Goal: Transaction & Acquisition: Purchase product/service

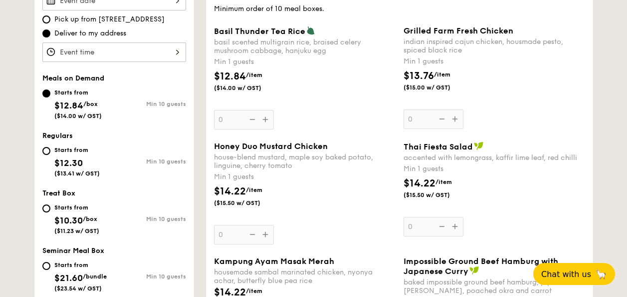
scroll to position [200, 0]
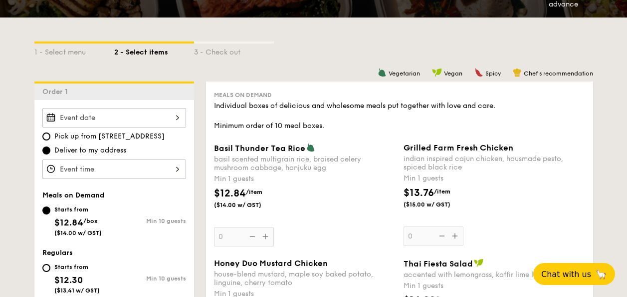
drag, startPoint x: 238, startPoint y: 123, endPoint x: 346, endPoint y: 119, distance: 108.9
click at [346, 119] on div "Individual boxes of delicious and wholesome meals put together with love and ca…" at bounding box center [399, 116] width 371 height 30
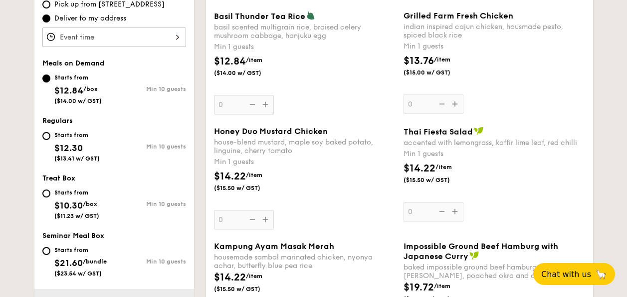
scroll to position [350, 0]
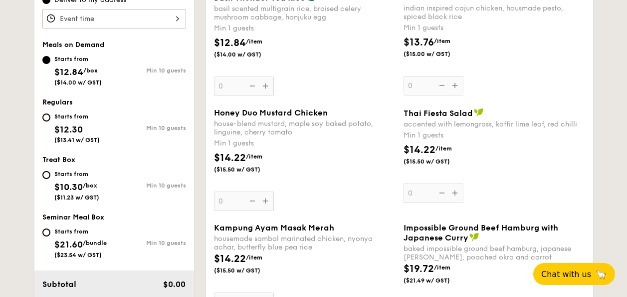
click at [66, 245] on span "$21.60" at bounding box center [68, 244] width 28 height 11
click at [50, 236] on input "Starts from $21.60 /bundle ($23.54 w/ GST) Min 10 guests" at bounding box center [46, 232] width 8 height 8
radio input "true"
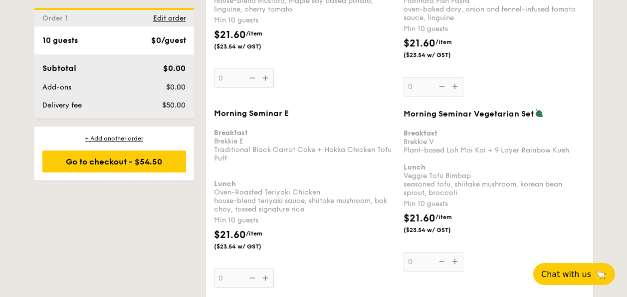
scroll to position [1609, 0]
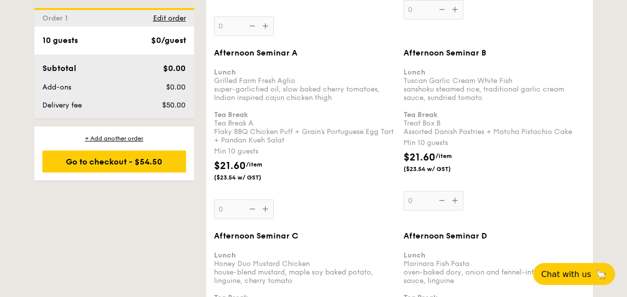
click at [453, 198] on div "Afternoon Seminar B Lunch Tuscan Garlic Cream White Fish sanshoku steamed rice,…" at bounding box center [495, 129] width 182 height 162
click at [453, 198] on input "0" at bounding box center [434, 200] width 60 height 19
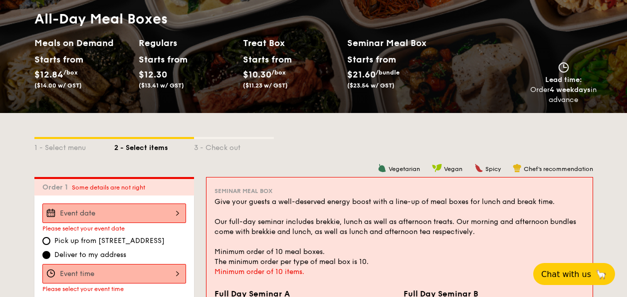
scroll to position [0, 0]
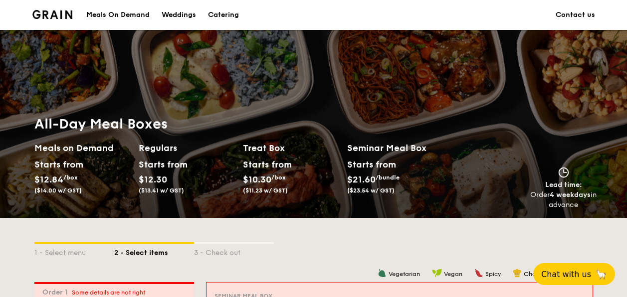
click at [447, 191] on div "Starts from $21.60 /bundle ($23.54 w/ GST)" at bounding box center [399, 177] width 112 height 41
click at [212, 245] on div "3 - Check out" at bounding box center [234, 251] width 80 height 14
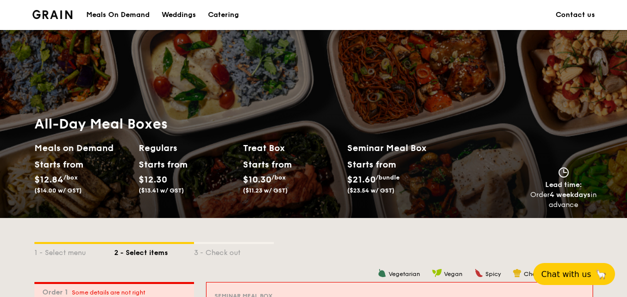
click at [112, 13] on div "Meals On Demand" at bounding box center [117, 15] width 63 height 30
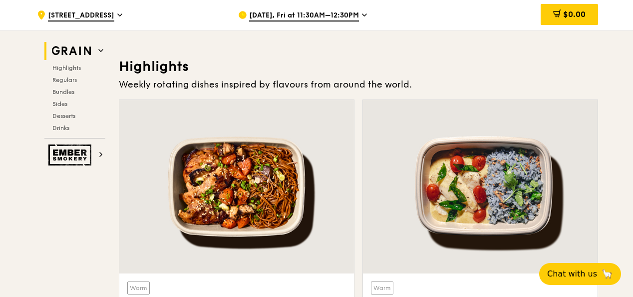
scroll to position [449, 0]
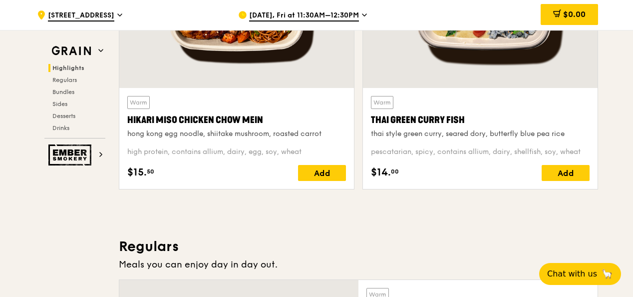
click at [273, 191] on div "Warm Hikari Miso Chicken Chow Mein hong kong egg noodle, shiitake mushroom, roa…" at bounding box center [237, 55] width 244 height 283
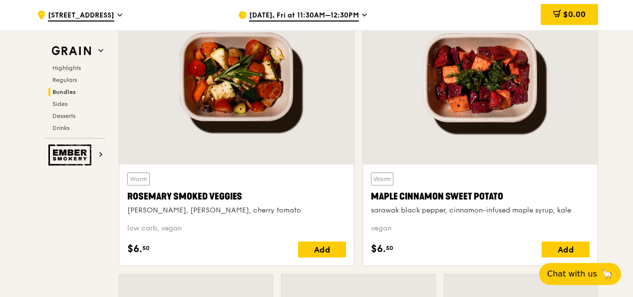
scroll to position [2157, 0]
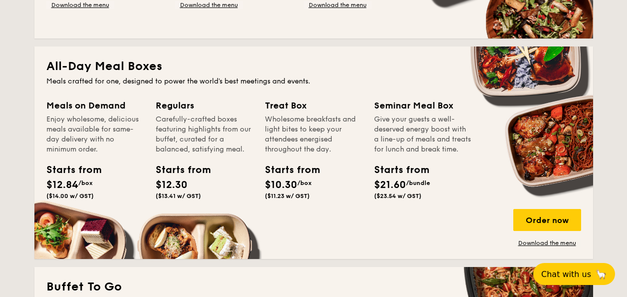
scroll to position [649, 0]
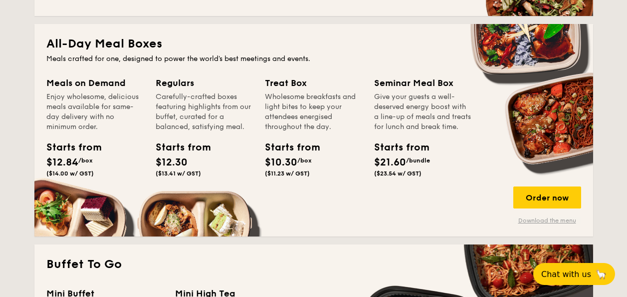
click at [552, 218] on link "Download the menu" at bounding box center [548, 220] width 68 height 8
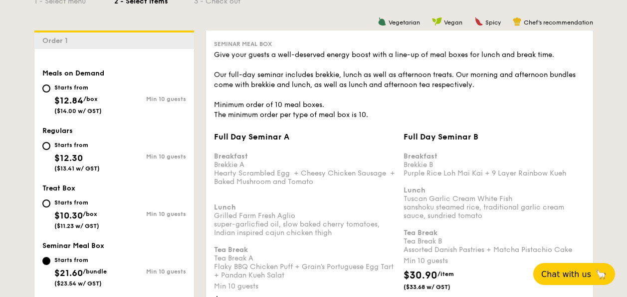
scroll to position [302, 0]
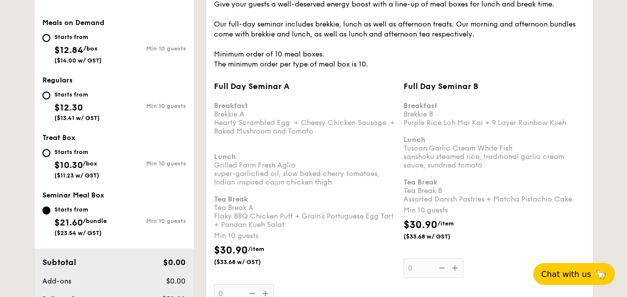
click at [239, 176] on div "Breakfast Brekkie A Hearty Scrambled Egg  + Cheesy Chicken Sausage  + Baked Mus…" at bounding box center [305, 161] width 182 height 136
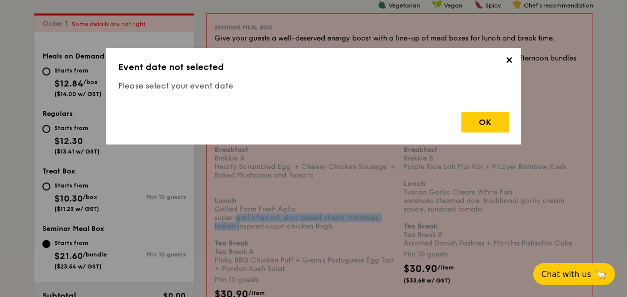
scroll to position [267, 0]
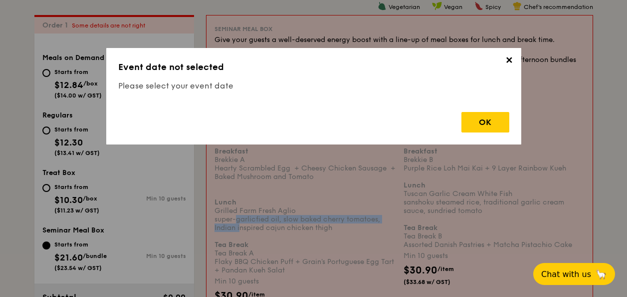
click at [510, 64] on span "✕" at bounding box center [510, 62] width 14 height 14
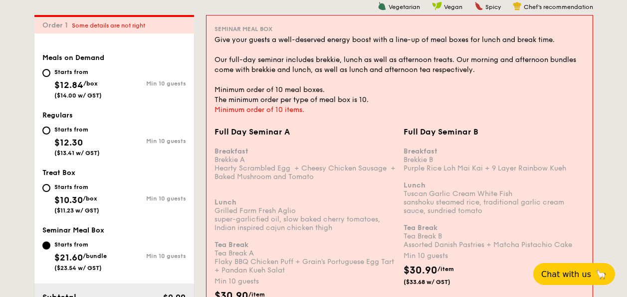
click at [86, 95] on span "($14.00 w/ GST)" at bounding box center [77, 95] width 47 height 7
click at [50, 77] on input "Starts from $12.84 /box ($14.00 w/ GST) Min 10 guests" at bounding box center [46, 73] width 8 height 8
radio input "true"
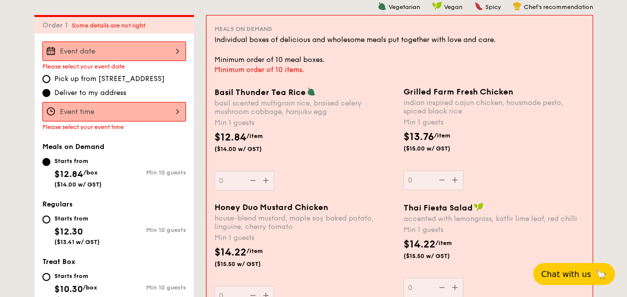
click at [53, 66] on div "Please select your event date" at bounding box center [114, 66] width 144 height 7
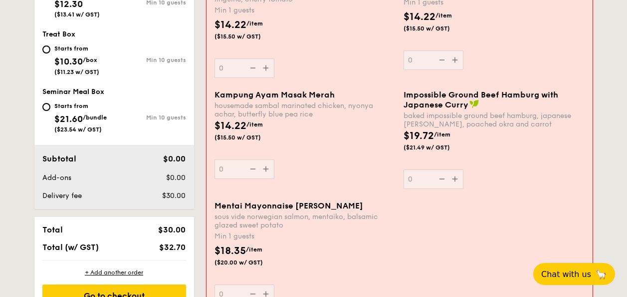
scroll to position [365, 0]
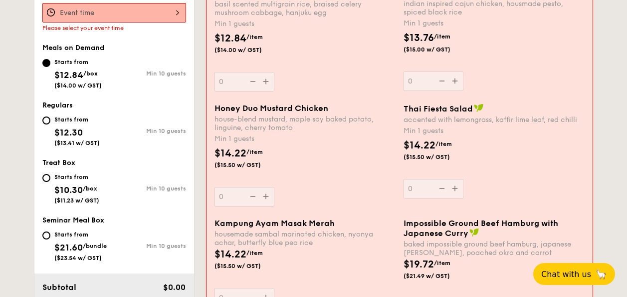
click at [93, 249] on span "/bundle" at bounding box center [95, 245] width 24 height 7
click at [50, 239] on input "Starts from $21.60 /bundle ($23.54 w/ GST) Min 10 guests" at bounding box center [46, 235] width 8 height 8
radio input "true"
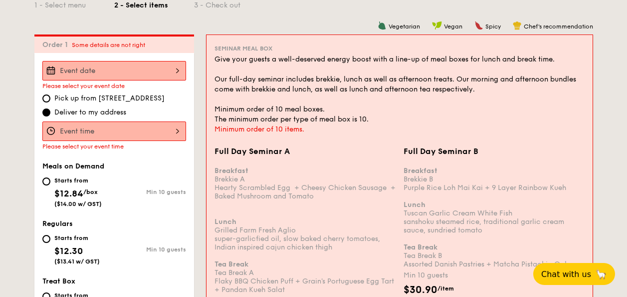
scroll to position [204, 0]
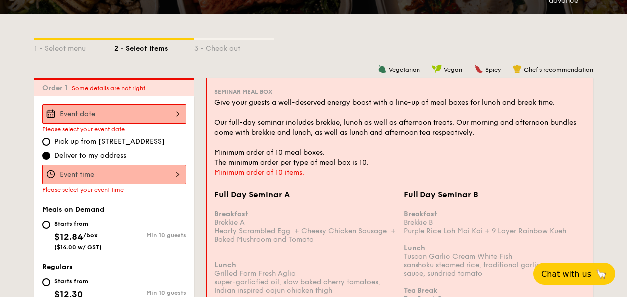
click at [148, 132] on div "Please select your event date Pick up from 5 Burn Road #05-01 Deliver to my add…" at bounding box center [114, 148] width 144 height 89
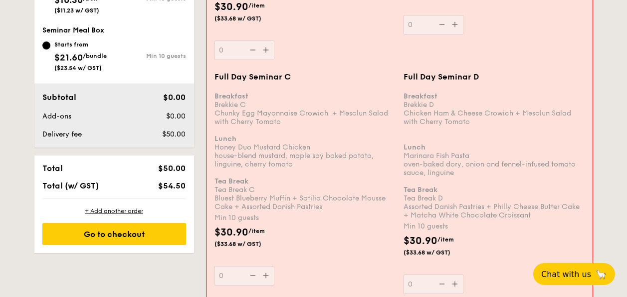
scroll to position [556, 0]
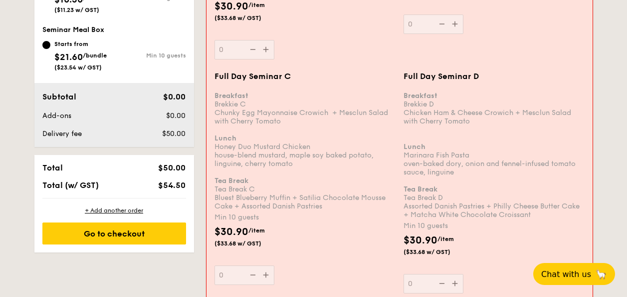
click at [306, 101] on div "Breakfast Brekkie C Chunky Egg Mayonnaise Crowich  + Mesclun Salad with Cherry …" at bounding box center [305, 146] width 181 height 127
click at [275, 265] on input "0" at bounding box center [245, 274] width 60 height 19
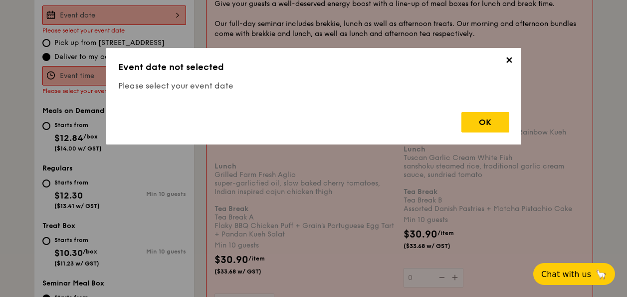
scroll to position [267, 0]
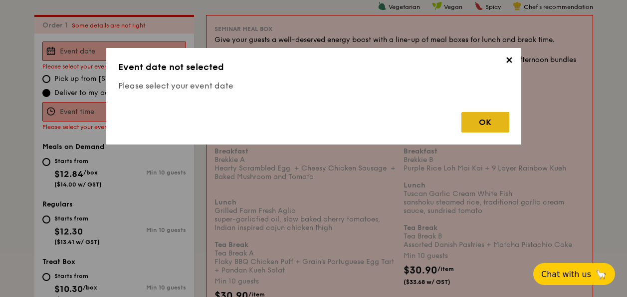
click at [498, 125] on div "OK" at bounding box center [486, 122] width 48 height 20
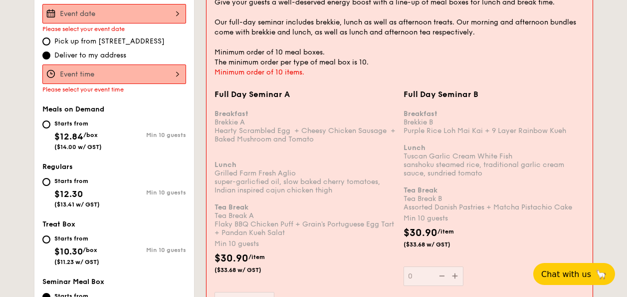
scroll to position [316, 0]
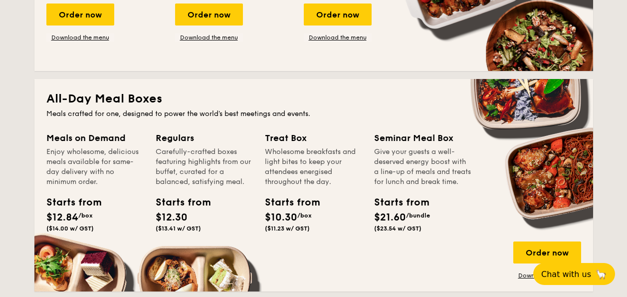
scroll to position [699, 0]
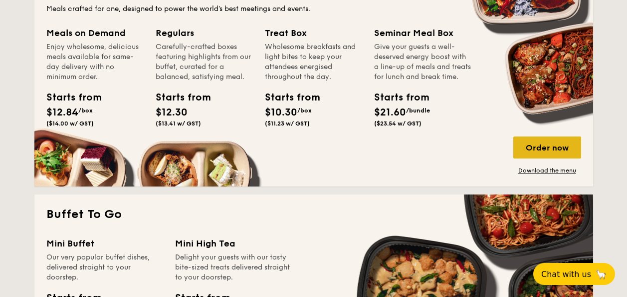
drag, startPoint x: 515, startPoint y: 137, endPoint x: 525, endPoint y: 139, distance: 10.2
click at [525, 139] on div "Order now" at bounding box center [548, 147] width 68 height 22
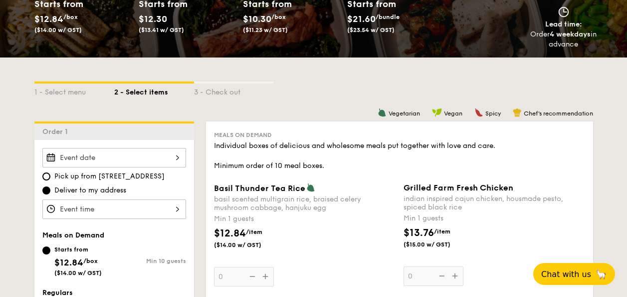
scroll to position [200, 0]
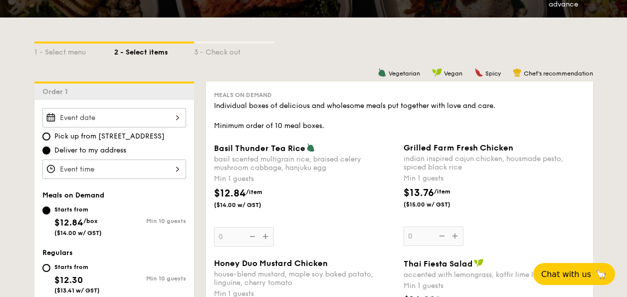
drag, startPoint x: 90, startPoint y: 117, endPoint x: 81, endPoint y: 115, distance: 9.1
click at [81, 115] on input "Basil Thunder Tea Rice basil scented multigrain rice, braised celery mushroom c…" at bounding box center [114, 117] width 144 height 19
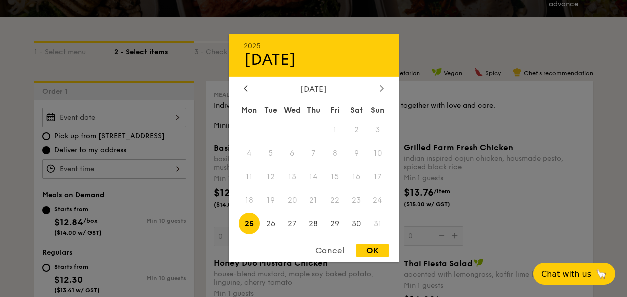
click at [379, 92] on div at bounding box center [381, 88] width 9 height 9
click at [382, 90] on icon at bounding box center [382, 88] width 4 height 6
drag, startPoint x: 299, startPoint y: 191, endPoint x: 290, endPoint y: 205, distance: 16.8
click at [265, 227] on span "28" at bounding box center [270, 223] width 21 height 21
drag, startPoint x: 385, startPoint y: 244, endPoint x: 379, endPoint y: 244, distance: 5.5
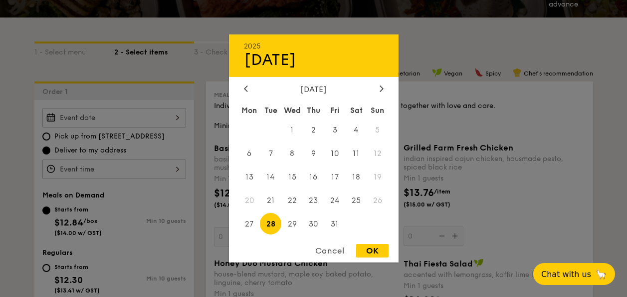
click at [379, 244] on div "OK" at bounding box center [372, 250] width 32 height 13
type input "Oct 28, 2025"
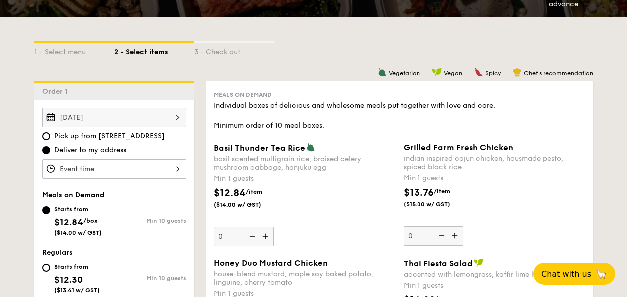
click at [73, 165] on input "Basil Thunder Tea Rice basil scented multigrain rice, braised celery mushroom c…" at bounding box center [114, 168] width 144 height 19
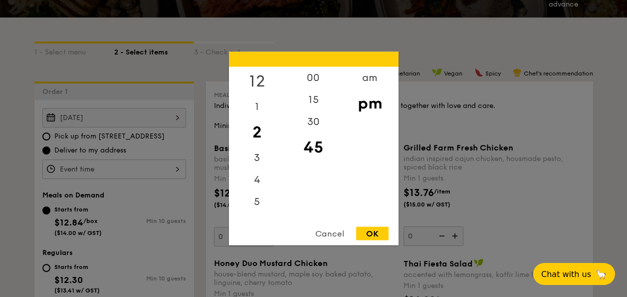
click at [251, 71] on div "12" at bounding box center [257, 81] width 56 height 29
click at [305, 75] on div "00" at bounding box center [314, 81] width 56 height 29
drag, startPoint x: 380, startPoint y: 237, endPoint x: 376, endPoint y: 234, distance: 5.1
click at [376, 234] on div "OK" at bounding box center [372, 233] width 32 height 13
type input "12:00PM"
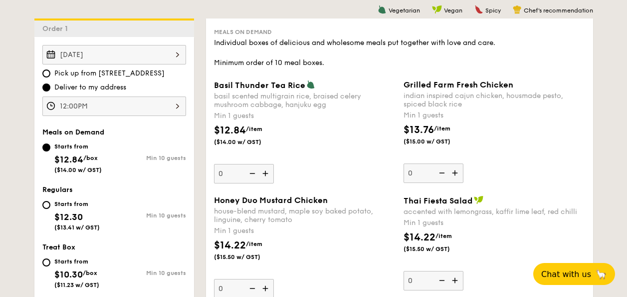
scroll to position [350, 0]
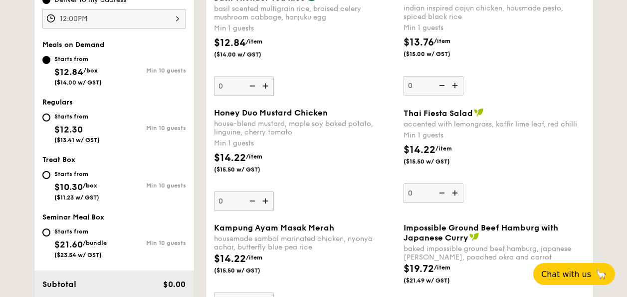
drag, startPoint x: 84, startPoint y: 235, endPoint x: 76, endPoint y: 239, distance: 8.3
click at [76, 239] on span "$21.60" at bounding box center [68, 244] width 28 height 11
click at [50, 236] on input "Starts from $21.60 /bundle ($23.54 w/ GST) Min 10 guests" at bounding box center [46, 232] width 8 height 8
radio input "true"
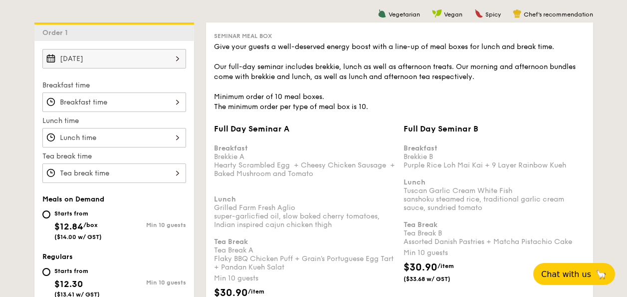
scroll to position [251, 0]
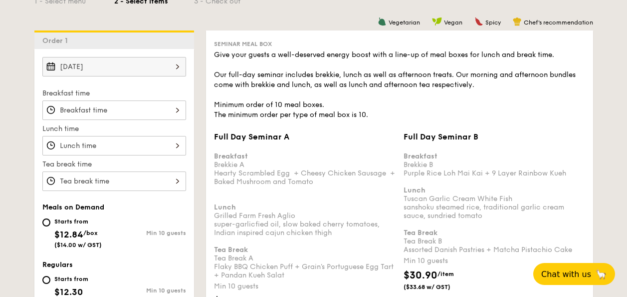
click at [118, 108] on input "Full Day Seminar A Breakfast Brekkie A Hearty Scrambled Egg  + Cheesy Chicken S…" at bounding box center [114, 109] width 144 height 19
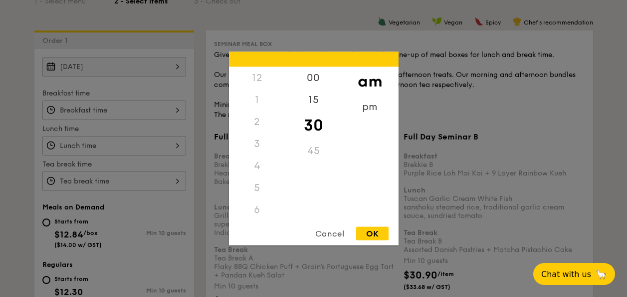
scroll to position [110, 0]
click at [378, 244] on div "Cancel OK" at bounding box center [314, 236] width 170 height 18
click at [380, 236] on div "OK" at bounding box center [372, 233] width 32 height 13
type input "10:30AM"
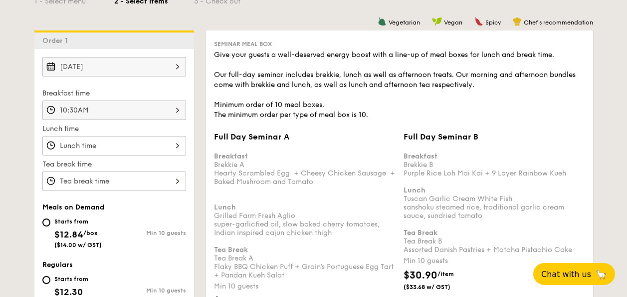
click at [377, 228] on div "OK" at bounding box center [372, 233] width 32 height 13
click at [153, 142] on input "Full Day Seminar A Breakfast Brekkie A Hearty Scrambled Egg  + Cheesy Chicken S…" at bounding box center [114, 145] width 144 height 19
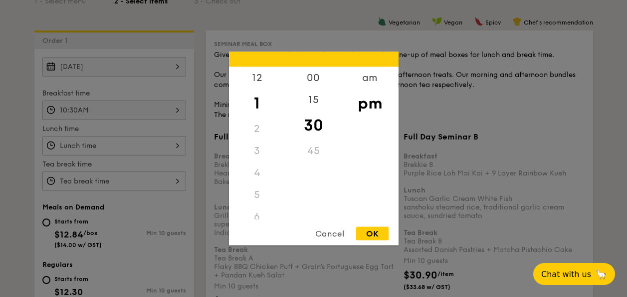
drag, startPoint x: 379, startPoint y: 233, endPoint x: 373, endPoint y: 237, distance: 7.2
click at [372, 237] on div "OK" at bounding box center [372, 233] width 32 height 13
type input "1:30PM"
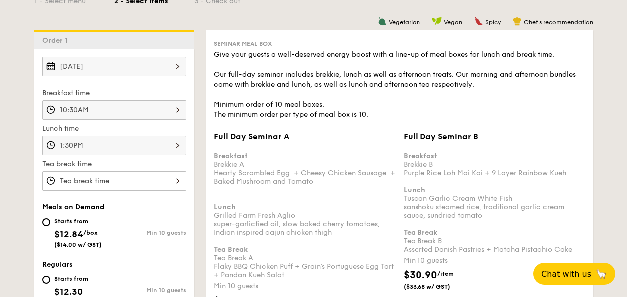
drag, startPoint x: 31, startPoint y: 138, endPoint x: 27, endPoint y: 148, distance: 10.8
click at [81, 197] on div "Oct 28, 2025 Breakfast time 10:30AM Lunch time 1:30PM Tea break time Meals on D…" at bounding box center [114, 272] width 160 height 447
drag, startPoint x: 81, startPoint y: 197, endPoint x: 84, endPoint y: 190, distance: 7.9
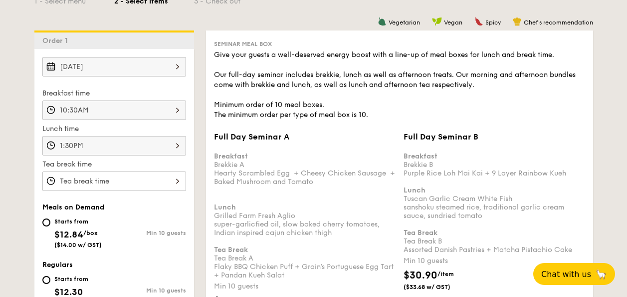
click at [84, 190] on div "Oct 28, 2025 Breakfast time 10:30AM Lunch time 1:30PM Tea break time Meals on D…" at bounding box center [114, 272] width 160 height 447
click at [84, 187] on input "Full Day Seminar A Breakfast Brekkie A Hearty Scrambled Egg  + Cheesy Chicken S…" at bounding box center [114, 180] width 144 height 19
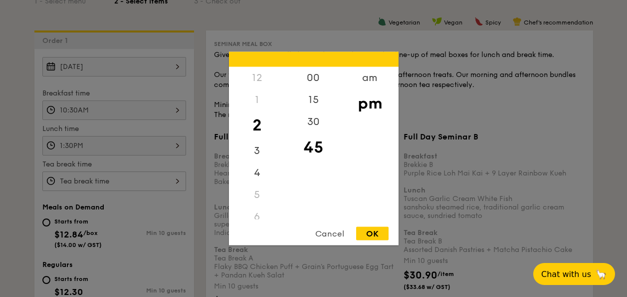
click at [236, 91] on div "1" at bounding box center [257, 100] width 56 height 22
click at [267, 153] on div "3" at bounding box center [257, 154] width 56 height 29
drag, startPoint x: 322, startPoint y: 76, endPoint x: 312, endPoint y: 76, distance: 11.0
click at [311, 75] on div "00" at bounding box center [314, 81] width 56 height 29
click at [379, 242] on div "Cancel OK" at bounding box center [314, 236] width 170 height 18
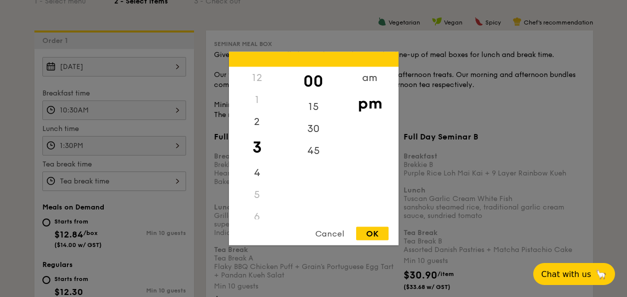
click at [376, 231] on div "OK" at bounding box center [372, 233] width 32 height 13
type input "3:00PM"
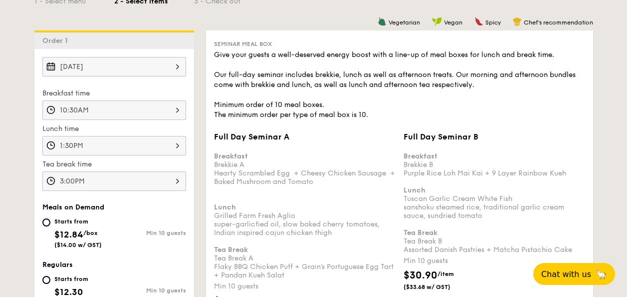
click at [110, 114] on input "10:30AM" at bounding box center [114, 109] width 144 height 19
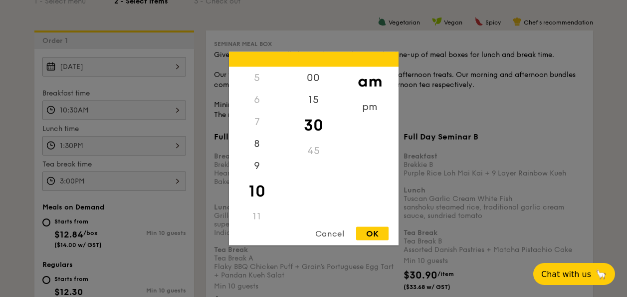
drag, startPoint x: 380, startPoint y: 218, endPoint x: 117, endPoint y: 103, distance: 287.3
click at [117, 120] on div "12 1 2 3 4 5 6 7 8 9 10 11 00 15 30 45 am pm Cancel OK" at bounding box center [114, 120] width 144 height 0
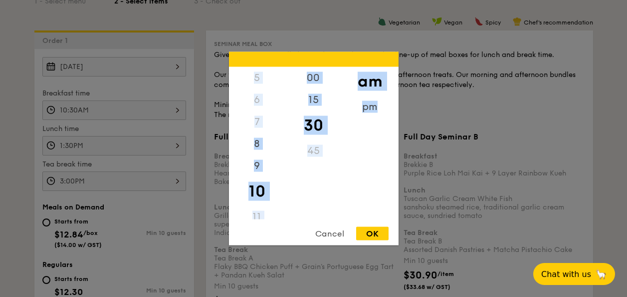
drag, startPoint x: 117, startPoint y: 103, endPoint x: 129, endPoint y: 137, distance: 36.0
click at [129, 137] on div at bounding box center [313, 148] width 627 height 297
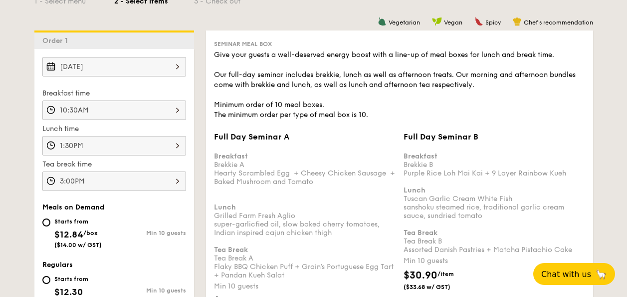
click at [163, 148] on input "1:30PM" at bounding box center [114, 145] width 144 height 19
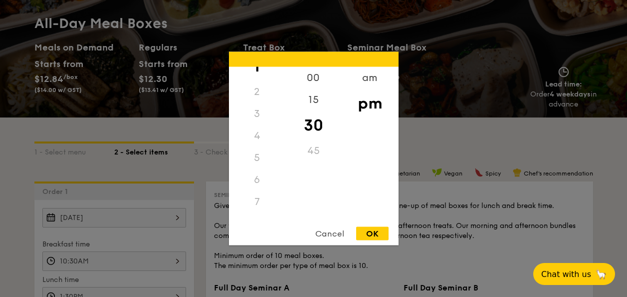
scroll to position [118, 0]
click at [268, 203] on div "11" at bounding box center [257, 209] width 56 height 22
click at [251, 203] on div "11" at bounding box center [257, 209] width 56 height 22
click at [257, 203] on div "11" at bounding box center [257, 209] width 56 height 22
click at [258, 210] on div "11" at bounding box center [257, 209] width 56 height 22
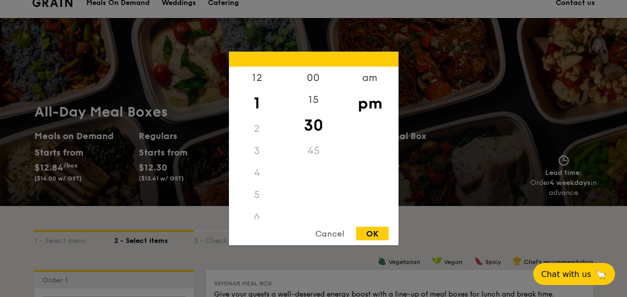
scroll to position [0, 0]
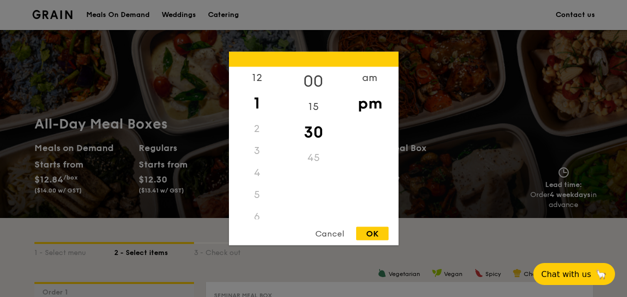
drag, startPoint x: 325, startPoint y: 72, endPoint x: 316, endPoint y: 75, distance: 9.5
click at [316, 75] on div "00" at bounding box center [314, 81] width 56 height 29
click at [383, 68] on div "am" at bounding box center [370, 81] width 56 height 29
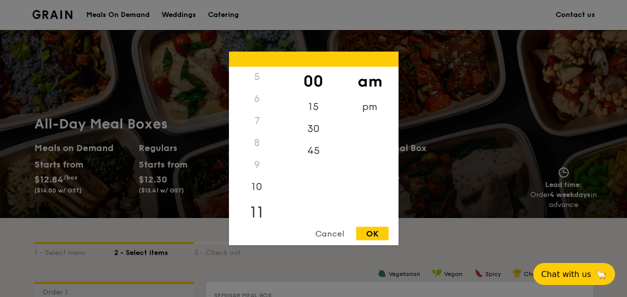
click at [263, 211] on div "11" at bounding box center [257, 212] width 56 height 29
click at [319, 126] on div "30" at bounding box center [314, 132] width 56 height 29
click at [375, 227] on div "OK" at bounding box center [372, 233] width 32 height 13
type input "11:30AM"
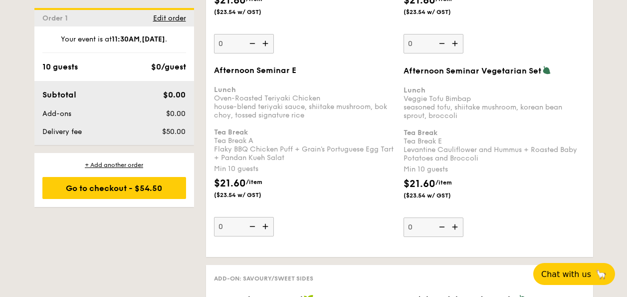
scroll to position [1911, 0]
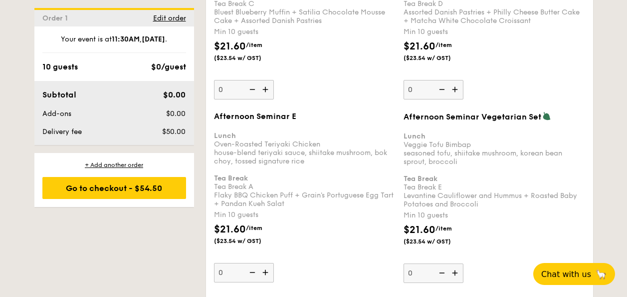
drag, startPoint x: 232, startPoint y: 273, endPoint x: 224, endPoint y: 273, distance: 8.0
click at [224, 273] on input "0" at bounding box center [244, 272] width 60 height 19
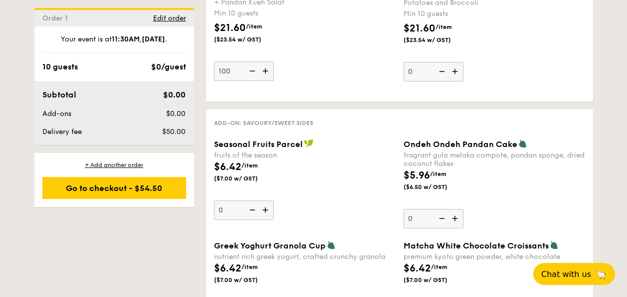
scroll to position [1961, 0]
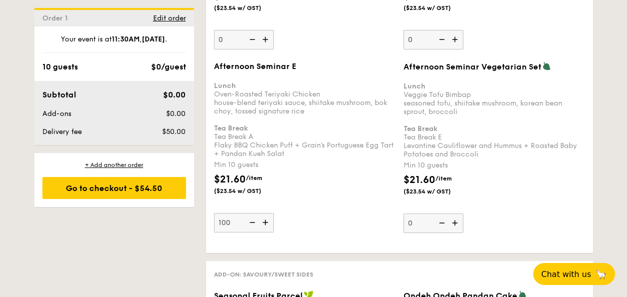
type input "100"
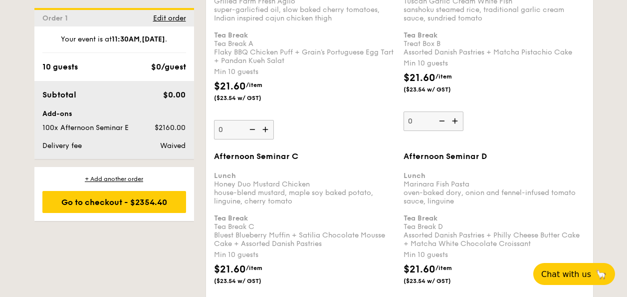
scroll to position [1710, 0]
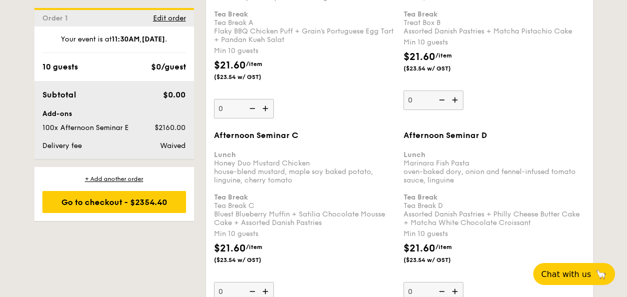
type input "0"
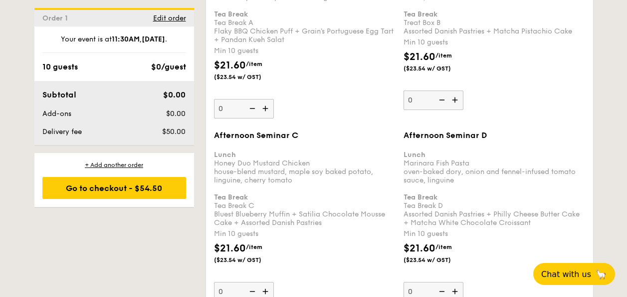
drag, startPoint x: 239, startPoint y: 251, endPoint x: 226, endPoint y: 277, distance: 28.8
click at [219, 288] on input "0" at bounding box center [244, 291] width 60 height 19
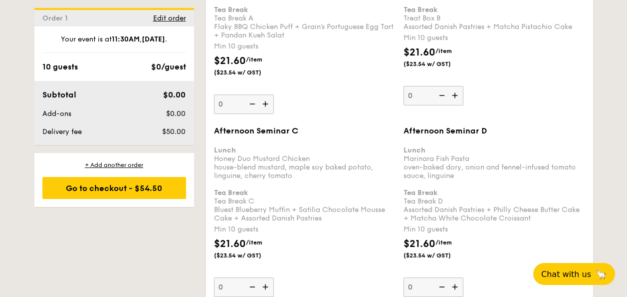
click at [229, 290] on input "0" at bounding box center [244, 286] width 60 height 19
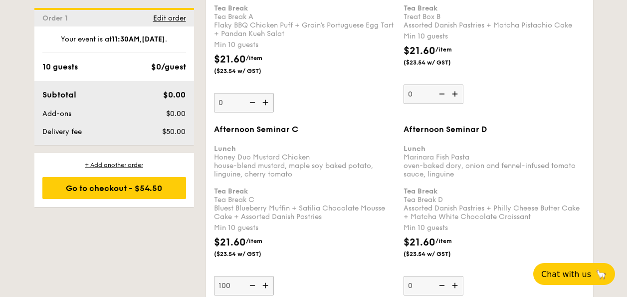
scroll to position [1866, 0]
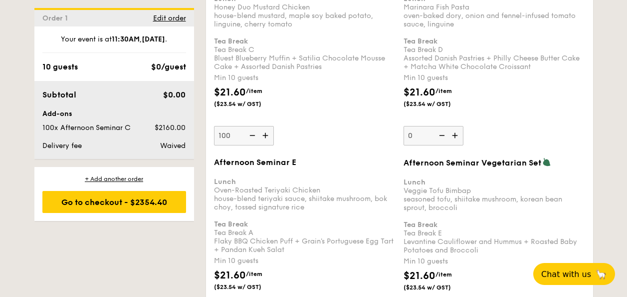
click at [264, 134] on img at bounding box center [266, 135] width 15 height 19
click at [264, 134] on input "100" at bounding box center [244, 135] width 60 height 19
type input "101"
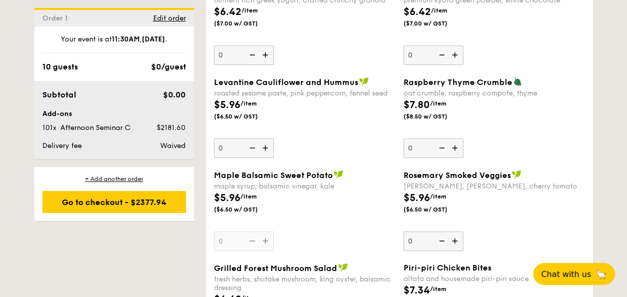
scroll to position [2721, 0]
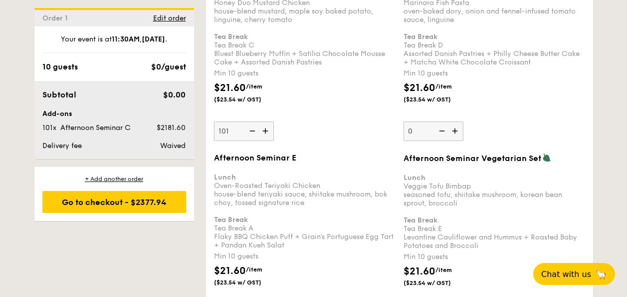
scroll to position [1909, 0]
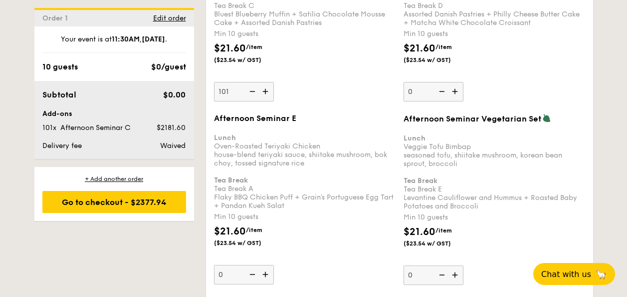
drag, startPoint x: 233, startPoint y: 88, endPoint x: 231, endPoint y: 93, distance: 5.4
click at [231, 93] on input "101" at bounding box center [244, 91] width 60 height 19
type input "0"
type input "100"
drag, startPoint x: 350, startPoint y: 145, endPoint x: 359, endPoint y: 150, distance: 9.6
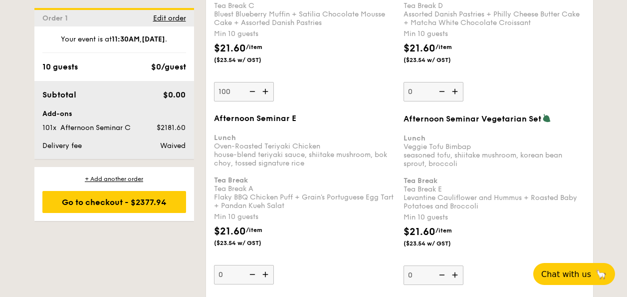
click at [359, 150] on div "Lunch Oven-Roasted Teriyaki Chicken house-blend teriyaki sauce, shiitake mushro…" at bounding box center [305, 167] width 182 height 85
click at [274, 265] on input "0" at bounding box center [244, 274] width 60 height 19
drag, startPoint x: 38, startPoint y: 147, endPoint x: 209, endPoint y: 144, distance: 170.8
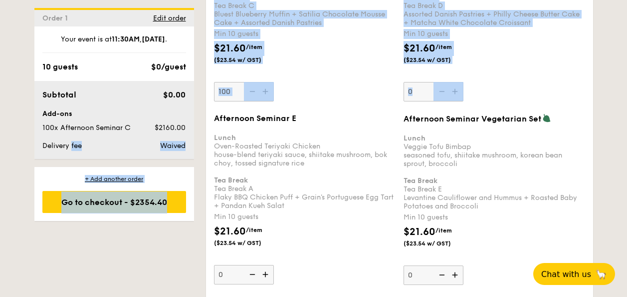
click at [188, 142] on div "Waived" at bounding box center [159, 146] width 61 height 10
click at [176, 139] on div "Subtotal $0.00 Add-ons 100x Afternoon Seminar C $2160.00 Delivery fee Waived" at bounding box center [114, 120] width 160 height 78
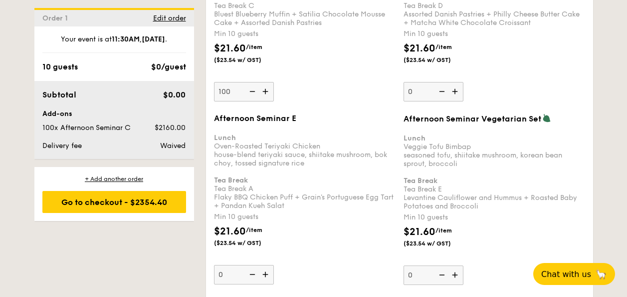
drag, startPoint x: 213, startPoint y: 142, endPoint x: 287, endPoint y: 207, distance: 98.0
click at [287, 207] on div "Afternoon Seminar E Lunch Oven-Roasted Teriyaki Chicken house-blend teriyaki sa…" at bounding box center [305, 198] width 190 height 171
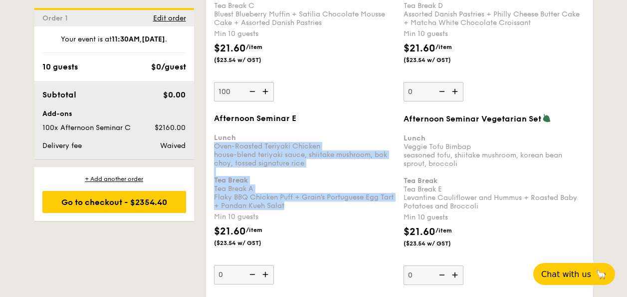
click at [287, 207] on div "Lunch Oven-Roasted Teriyaki Chicken house-blend teriyaki sauce, shiitake mushro…" at bounding box center [305, 167] width 182 height 85
click at [274, 265] on input "0" at bounding box center [244, 274] width 60 height 19
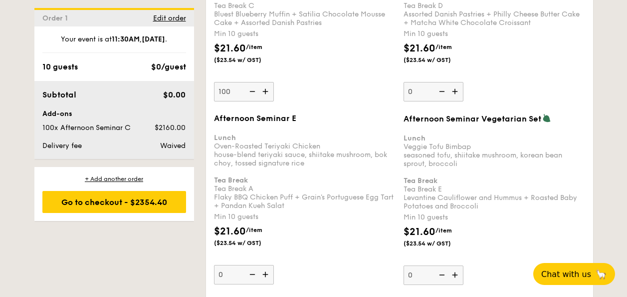
click at [215, 136] on b "Lunch" at bounding box center [225, 137] width 22 height 8
click at [215, 265] on input "0" at bounding box center [244, 274] width 60 height 19
drag, startPoint x: 215, startPoint y: 136, endPoint x: 295, endPoint y: 200, distance: 102.4
click at [295, 200] on div "Afternoon Seminar E Lunch Oven-Roasted Teriyaki Chicken house-blend teriyaki sa…" at bounding box center [305, 198] width 190 height 171
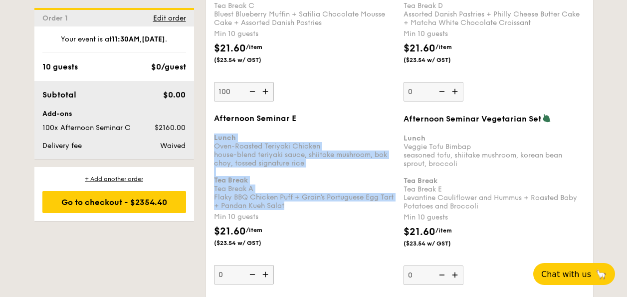
click at [295, 200] on div "Lunch Oven-Roasted Teriyaki Chicken house-blend teriyaki sauce, shiitake mushro…" at bounding box center [305, 167] width 182 height 85
click at [313, 146] on div "Lunch Oven-Roasted Teriyaki Chicken house-blend teriyaki sauce, shiitake mushro…" at bounding box center [305, 167] width 182 height 85
click at [274, 265] on input "0" at bounding box center [244, 274] width 60 height 19
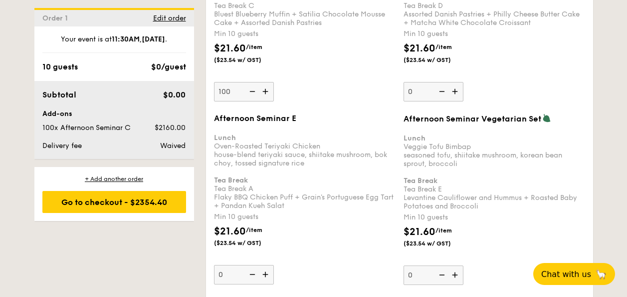
click at [304, 147] on div "Lunch Oven-Roasted Teriyaki Chicken house-blend teriyaki sauce, shiitake mushro…" at bounding box center [305, 167] width 182 height 85
click at [274, 265] on input "0" at bounding box center [244, 274] width 60 height 19
drag, startPoint x: 292, startPoint y: 159, endPoint x: 288, endPoint y: 178, distance: 19.5
click at [288, 178] on div "Lunch Oven-Roasted Teriyaki Chicken house-blend teriyaki sauce, shiitake mushro…" at bounding box center [305, 167] width 182 height 85
click at [274, 265] on input "0" at bounding box center [244, 274] width 60 height 19
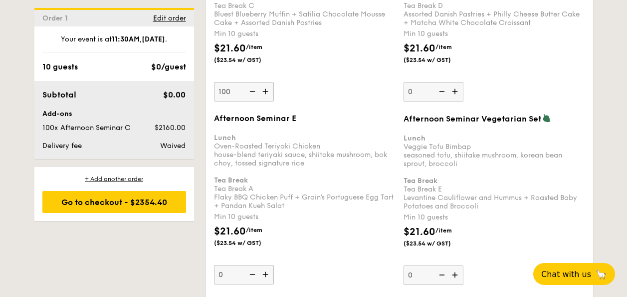
click at [290, 179] on div "Lunch Oven-Roasted Teriyaki Chicken house-blend teriyaki sauce, shiitake mushro…" at bounding box center [305, 167] width 182 height 85
click at [274, 265] on input "0" at bounding box center [244, 274] width 60 height 19
click at [295, 181] on div "Lunch Oven-Roasted Teriyaki Chicken house-blend teriyaki sauce, shiitake mushro…" at bounding box center [305, 167] width 182 height 85
click at [274, 265] on input "0" at bounding box center [244, 274] width 60 height 19
drag, startPoint x: 245, startPoint y: 231, endPoint x: 239, endPoint y: 234, distance: 6.7
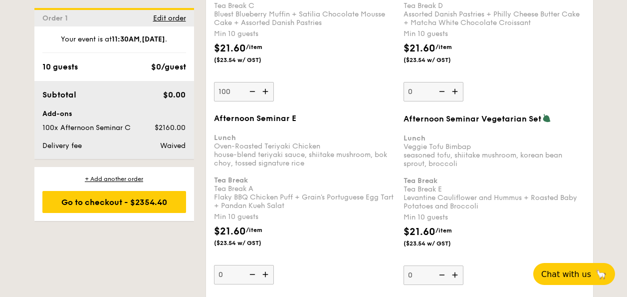
click at [239, 234] on span "$21.60" at bounding box center [230, 231] width 32 height 12
click at [239, 265] on input "0" at bounding box center [244, 274] width 60 height 19
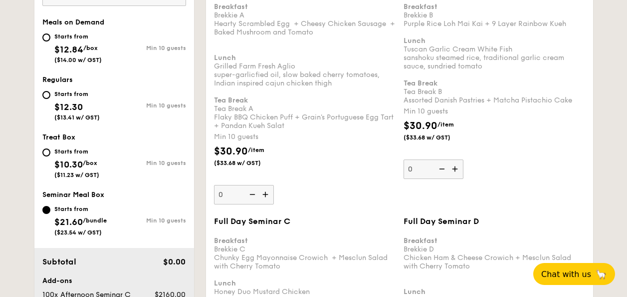
scroll to position [2036, 0]
